Goal: Navigation & Orientation: Understand site structure

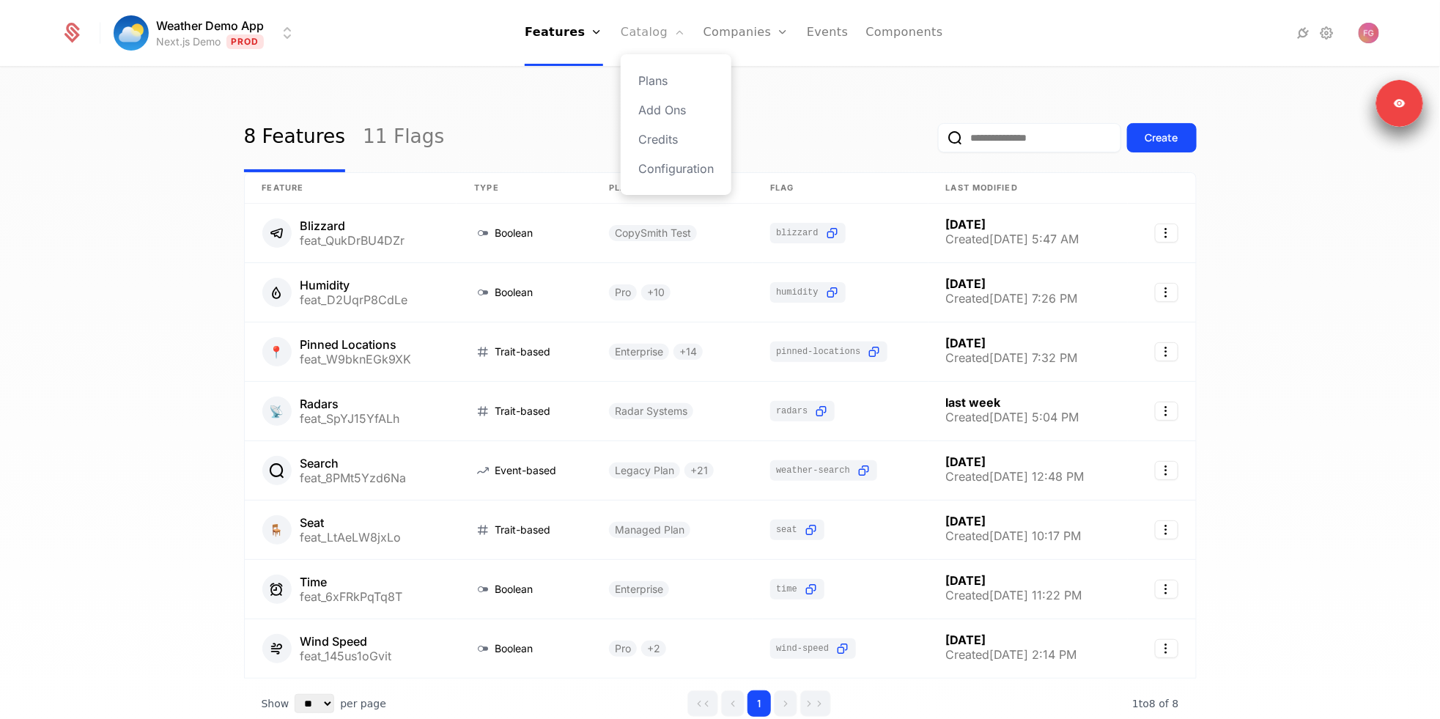
click at [643, 37] on link "Catalog" at bounding box center [653, 33] width 65 height 66
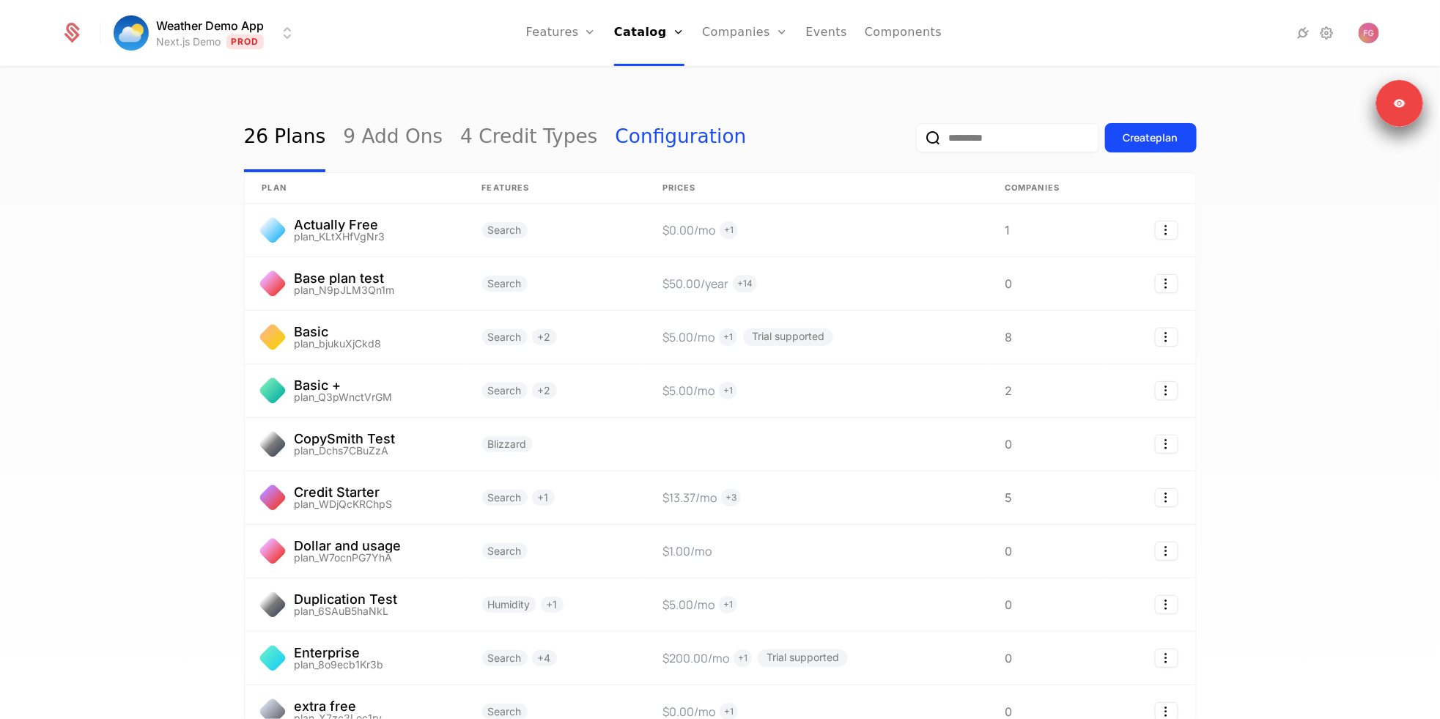
click at [615, 140] on link "Configuration" at bounding box center [680, 137] width 131 height 69
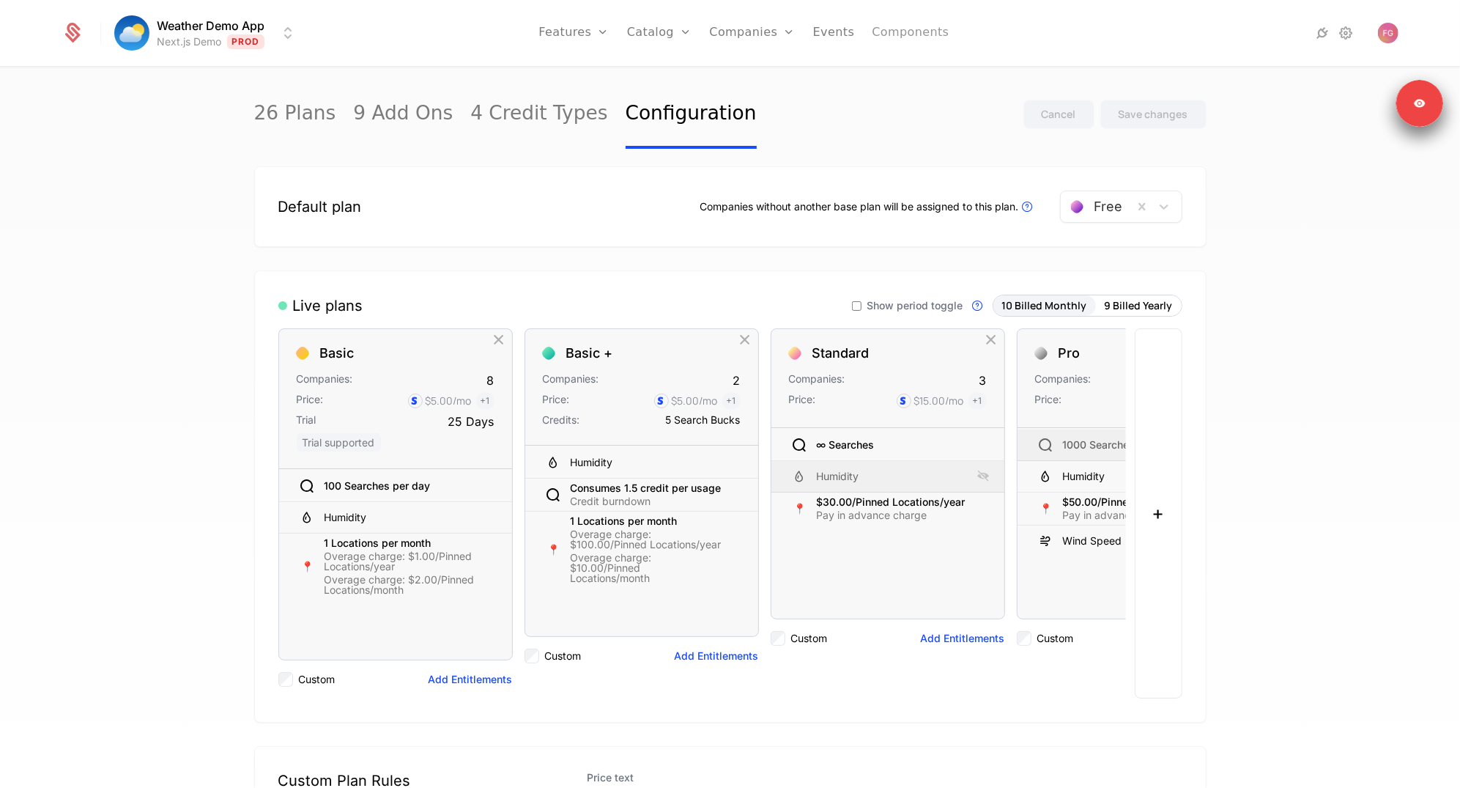
click at [912, 33] on link "Components" at bounding box center [910, 33] width 77 height 66
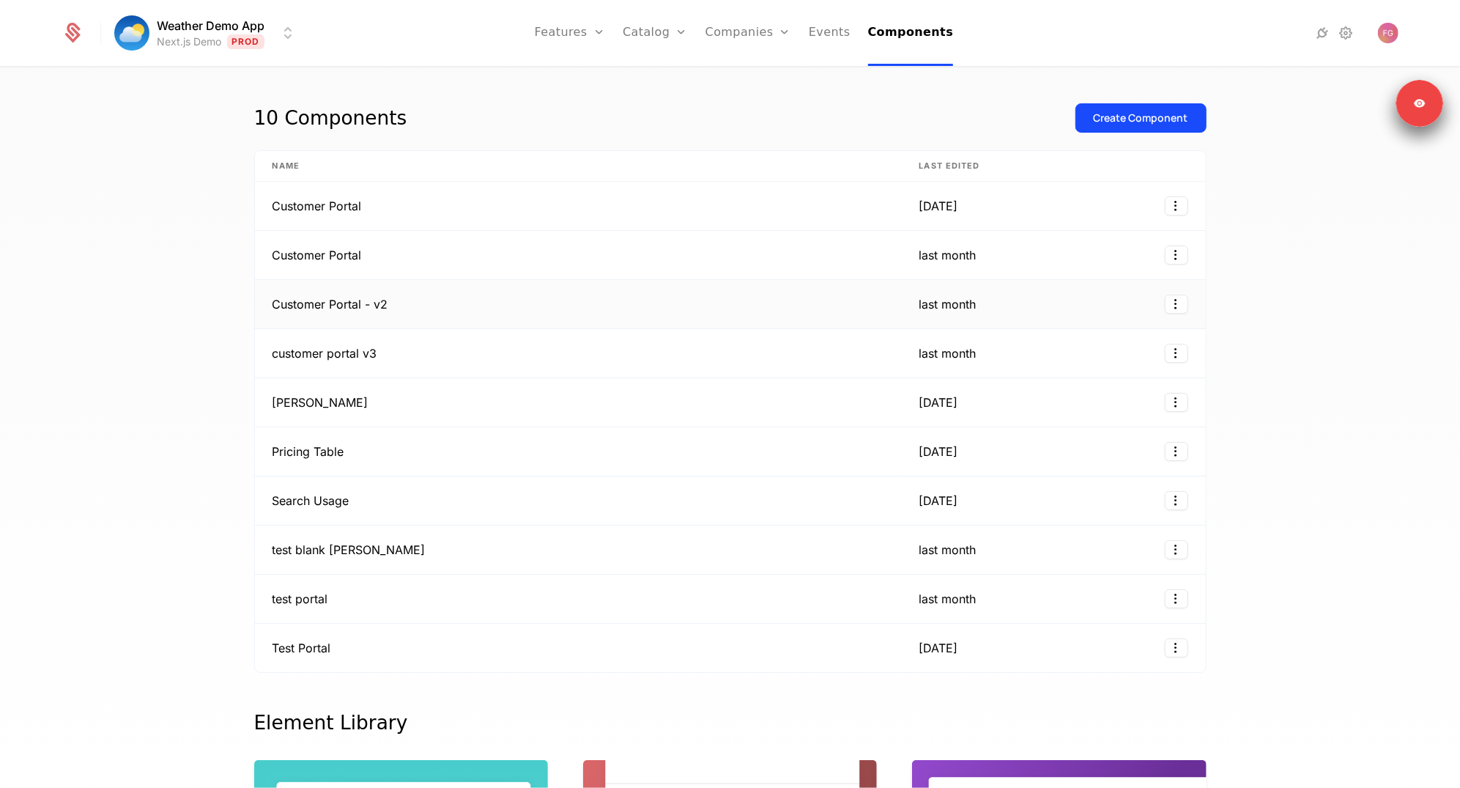
scroll to position [3, 0]
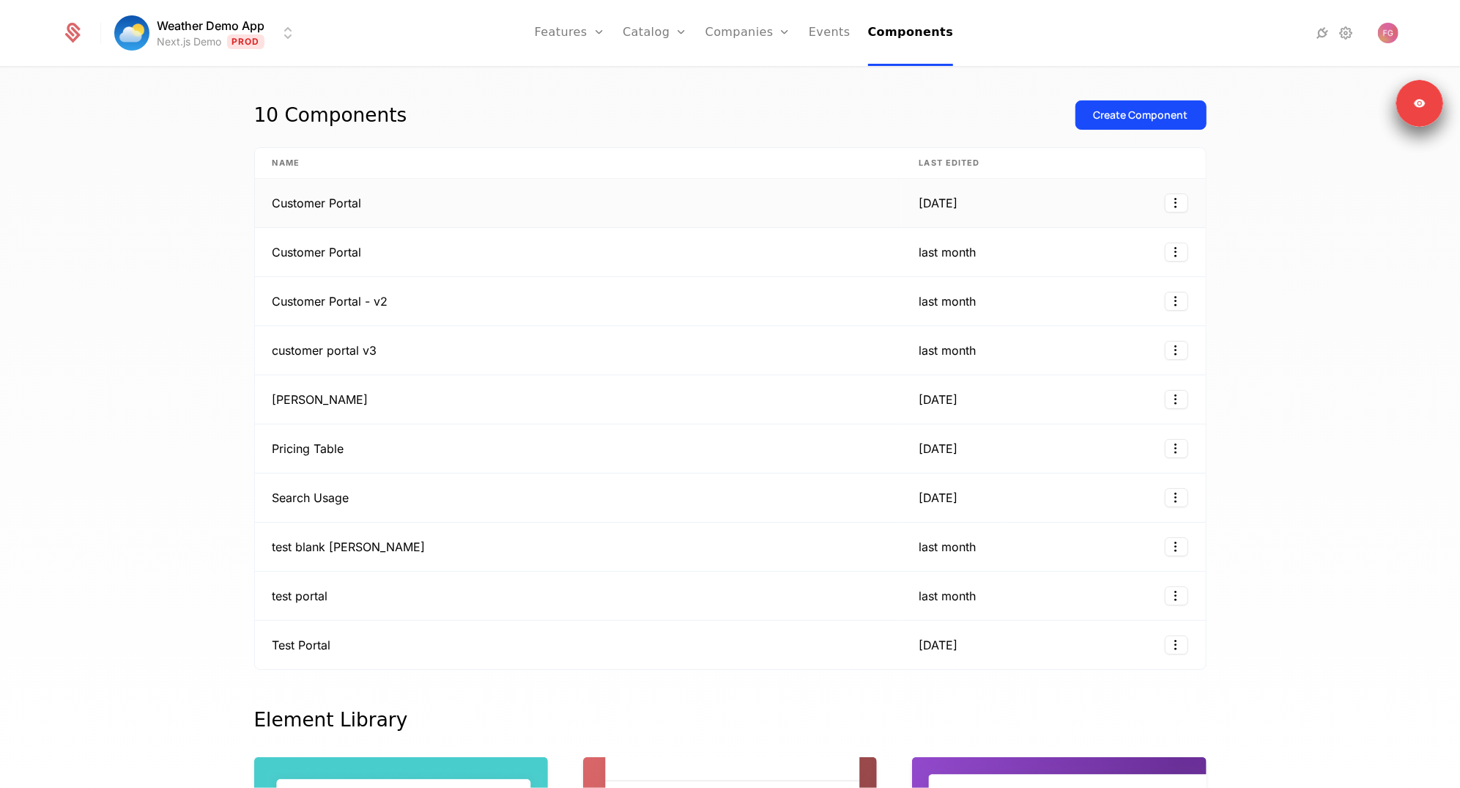
click at [459, 207] on td "Customer Portal" at bounding box center [578, 203] width 647 height 49
